Goal: Browse casually

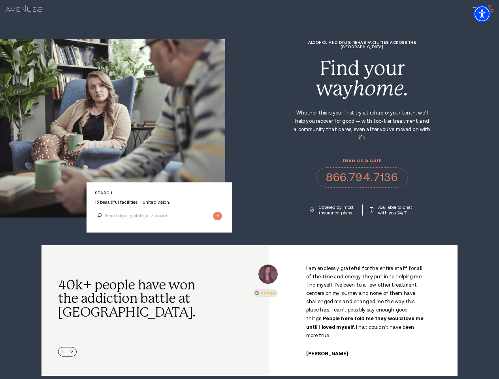
click at [249, 190] on div "Alcohol and Drug Rehab Facilities across the [GEOGRAPHIC_DATA] Find your way ho…" at bounding box center [362, 127] width 274 height 175
click at [488, 14] on img "Accessibility Menu" at bounding box center [481, 13] width 17 height 17
